Goal: Information Seeking & Learning: Learn about a topic

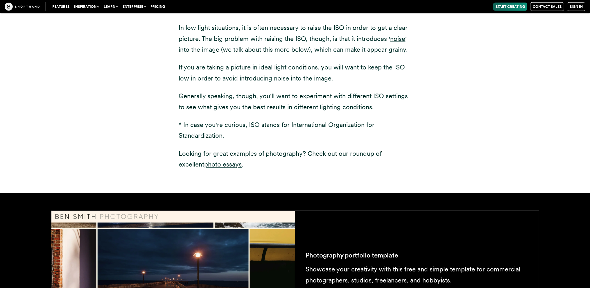
scroll to position [785, 0]
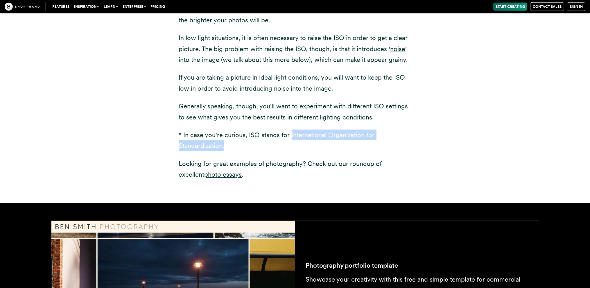
drag, startPoint x: 231, startPoint y: 146, endPoint x: 290, endPoint y: 136, distance: 60.1
click at [290, 136] on p "* In case you're curious, ISO stands for International Organization for Standar…" at bounding box center [295, 141] width 233 height 22
copy p "International Organization for Standardization."
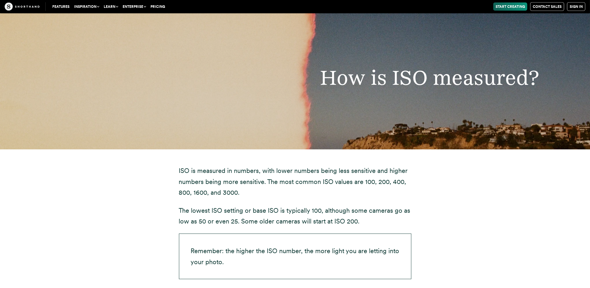
scroll to position [1163, 0]
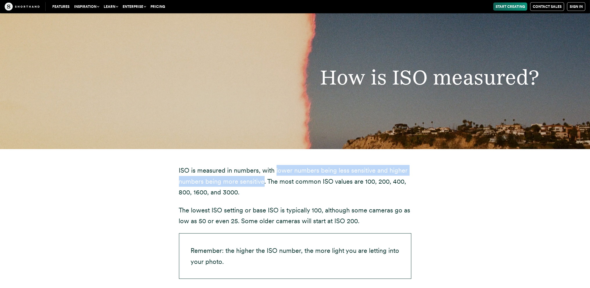
drag, startPoint x: 263, startPoint y: 183, endPoint x: 275, endPoint y: 173, distance: 16.1
click at [275, 173] on p "ISO is measured in numbers, with lower numbers being less sensitive and higher …" at bounding box center [295, 181] width 233 height 33
copy p "lower numbers being less sensitive and higher numbers being more sensitive"
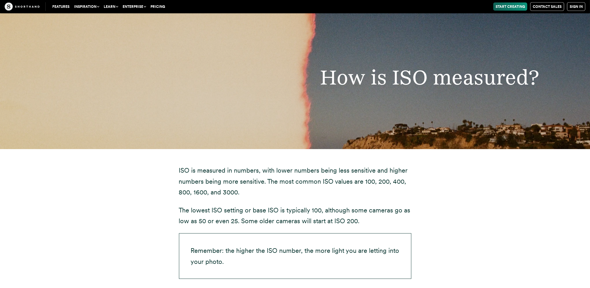
click at [140, 209] on div "ISO is measured in numbers, with lower numbers being less sensitive and higher …" at bounding box center [296, 225] width 512 height 153
drag, startPoint x: 250, startPoint y: 192, endPoint x: 364, endPoint y: 183, distance: 114.3
click at [364, 183] on p "ISO is measured in numbers, with lower numbers being less sensitive and higher …" at bounding box center [295, 181] width 233 height 33
copy p "100, 200, 400, 800, 1600, and 3000."
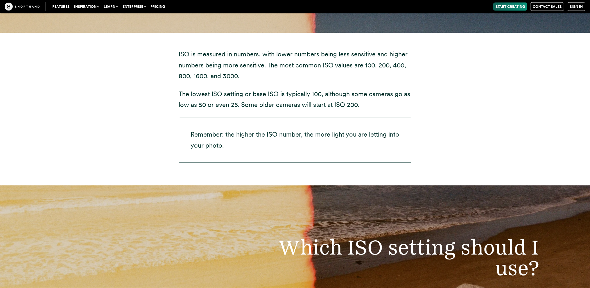
click at [153, 136] on div "ISO is measured in numbers, with lower numbers being less sensitive and higher …" at bounding box center [296, 109] width 512 height 153
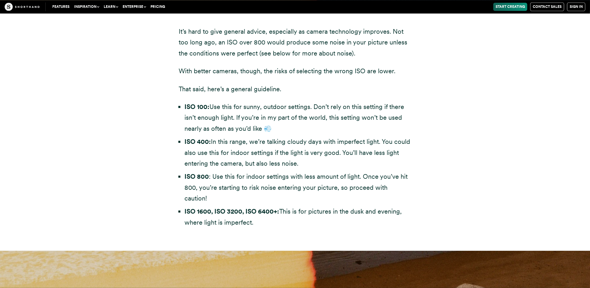
scroll to position [1628, 0]
